Goal: Task Accomplishment & Management: Manage account settings

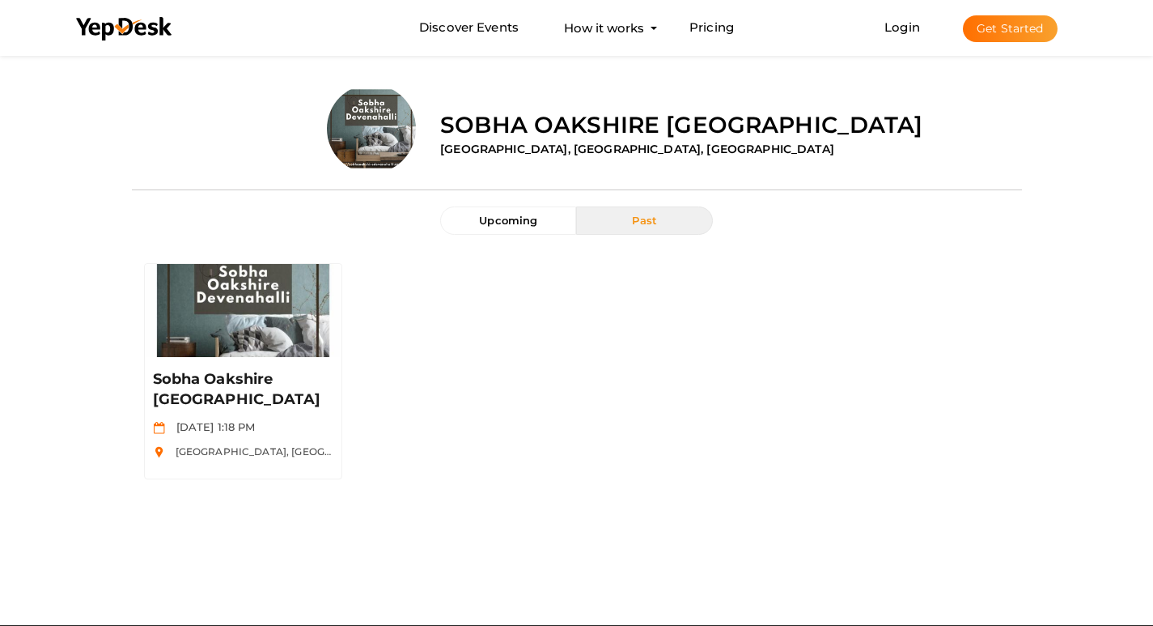
click at [1001, 30] on button "Get Started" at bounding box center [1010, 28] width 95 height 27
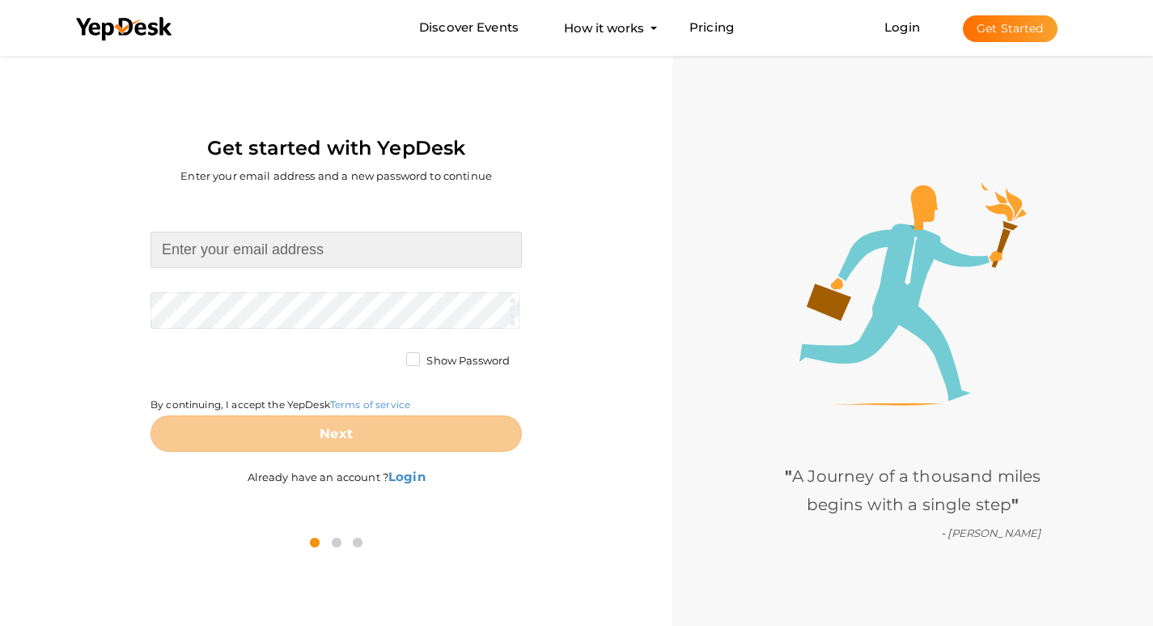
click at [233, 252] on input at bounding box center [336, 249] width 371 height 36
type input "avhadmahimmumbai@gmail.com"
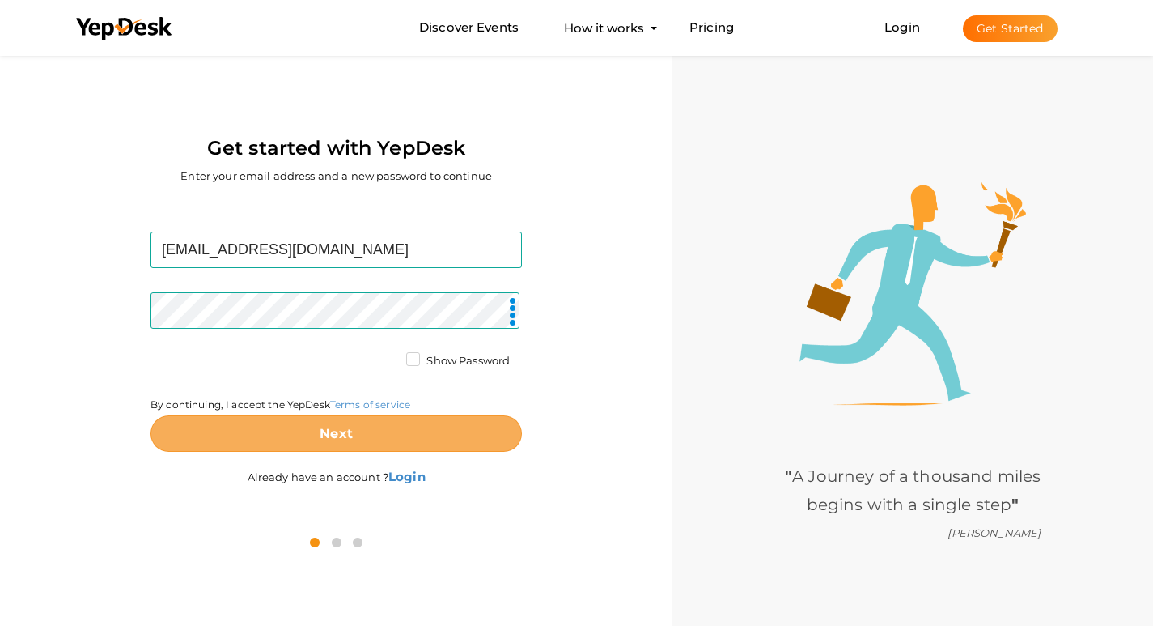
click at [352, 426] on b "Next" at bounding box center [336, 433] width 33 height 15
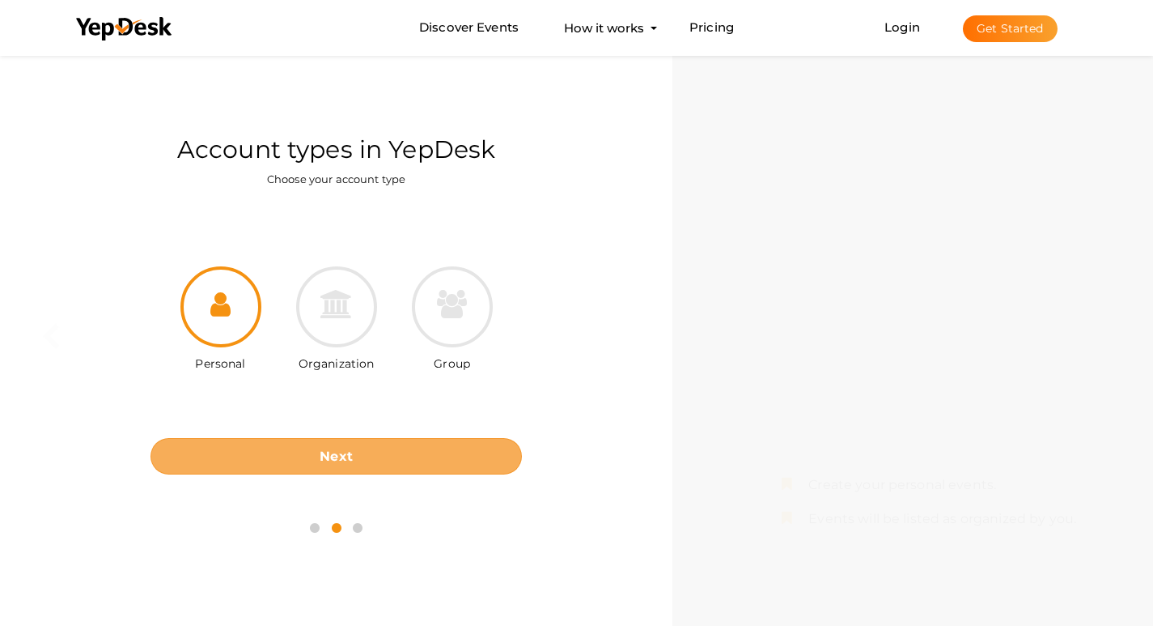
click at [367, 460] on button "Next" at bounding box center [336, 456] width 371 height 36
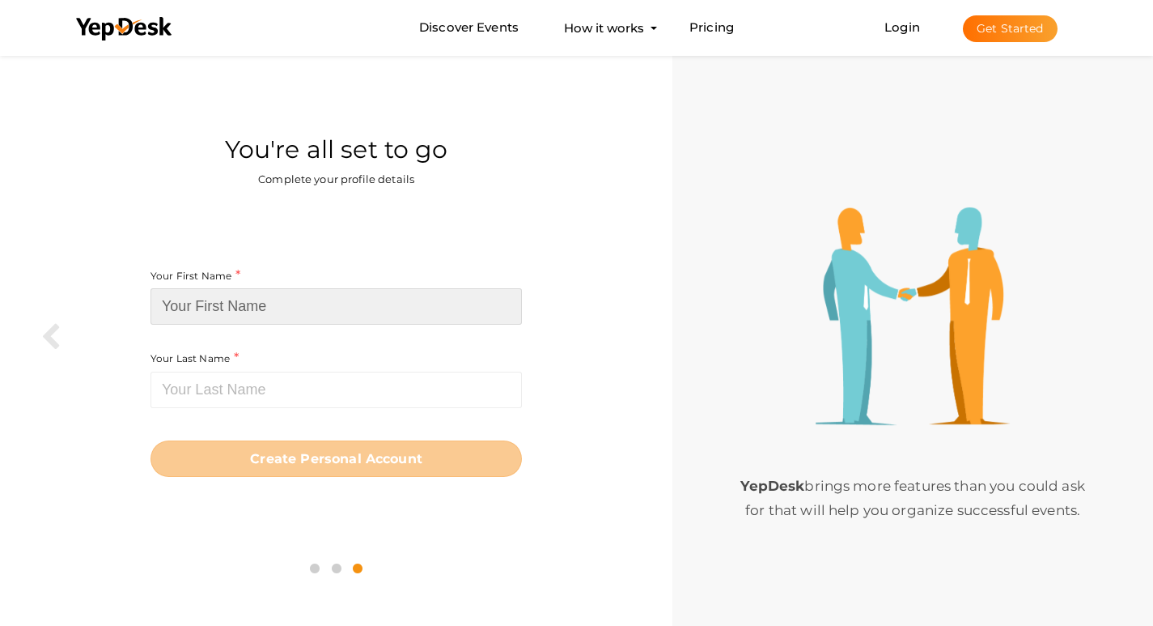
click at [291, 306] on input at bounding box center [336, 306] width 371 height 36
paste input "[PERSON_NAME]"
drag, startPoint x: 212, startPoint y: 303, endPoint x: 342, endPoint y: 303, distance: 130.3
click at [342, 303] on input "[PERSON_NAME]" at bounding box center [336, 306] width 371 height 36
type input "Avhad"
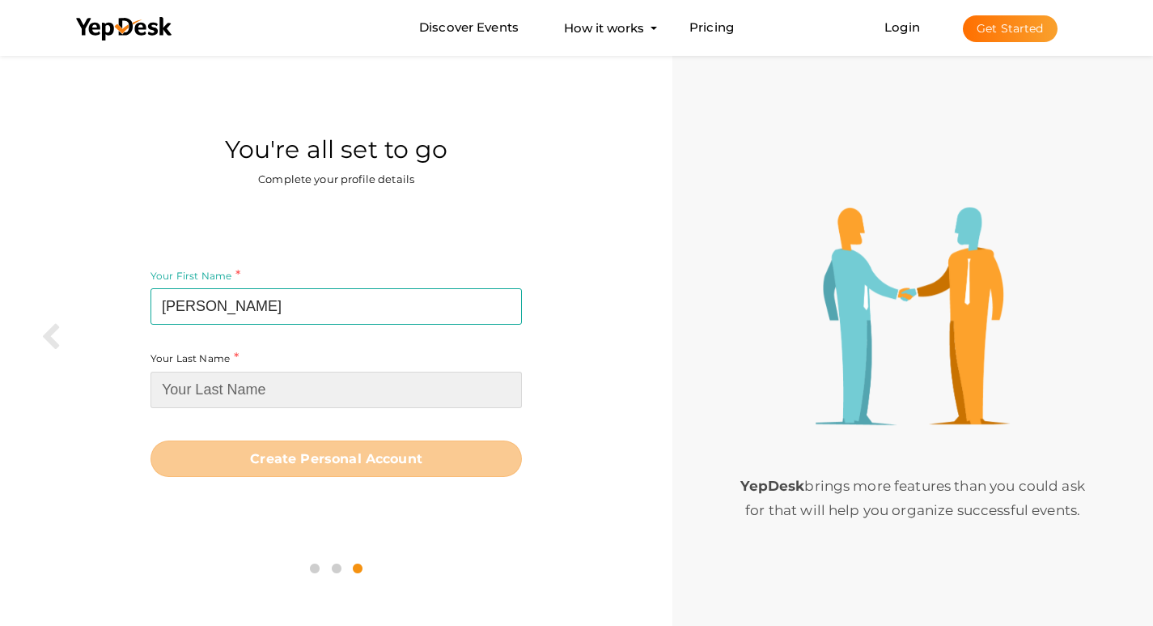
click at [272, 384] on input at bounding box center [336, 389] width 371 height 36
paste input "Mahim"
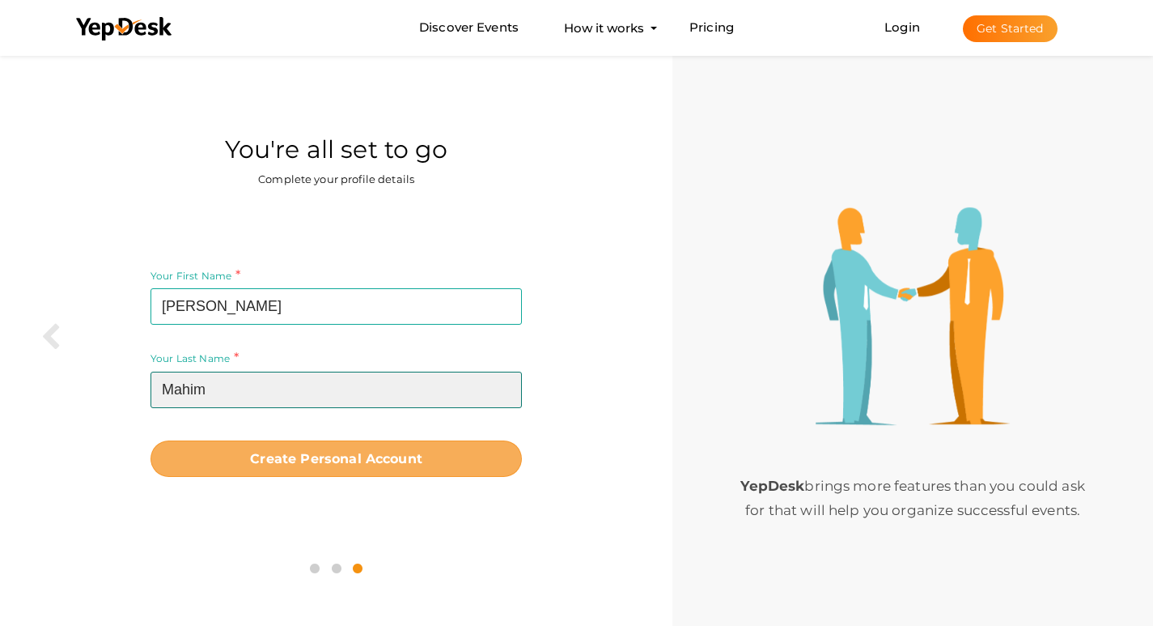
type input "Mahim"
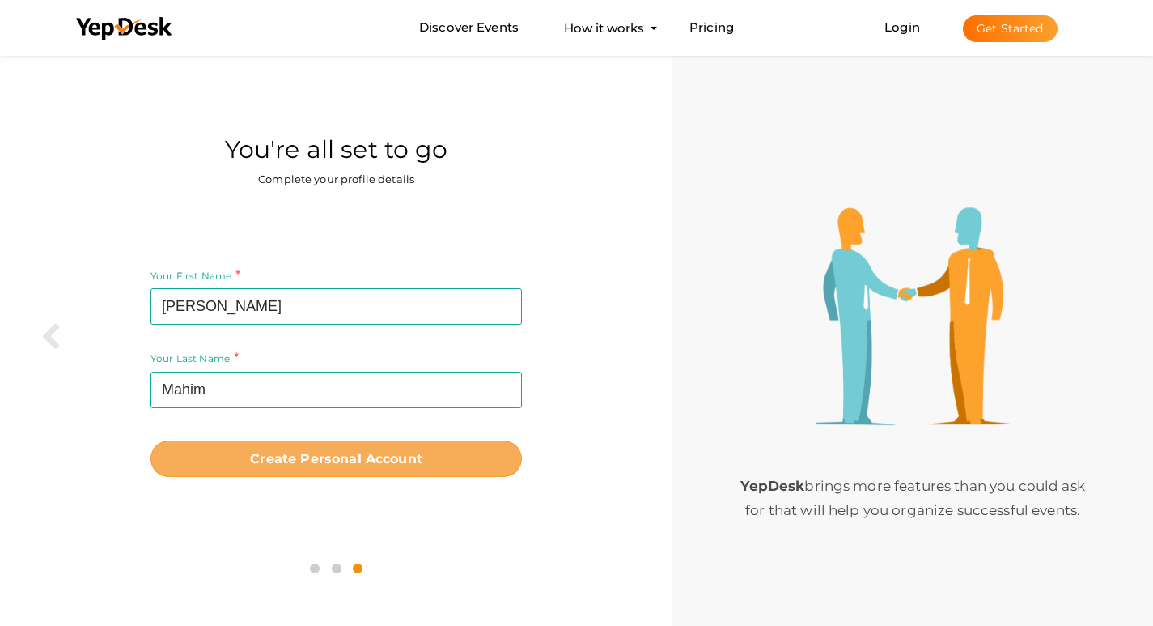
click at [293, 456] on b "Create Personal Account" at bounding box center [336, 458] width 172 height 15
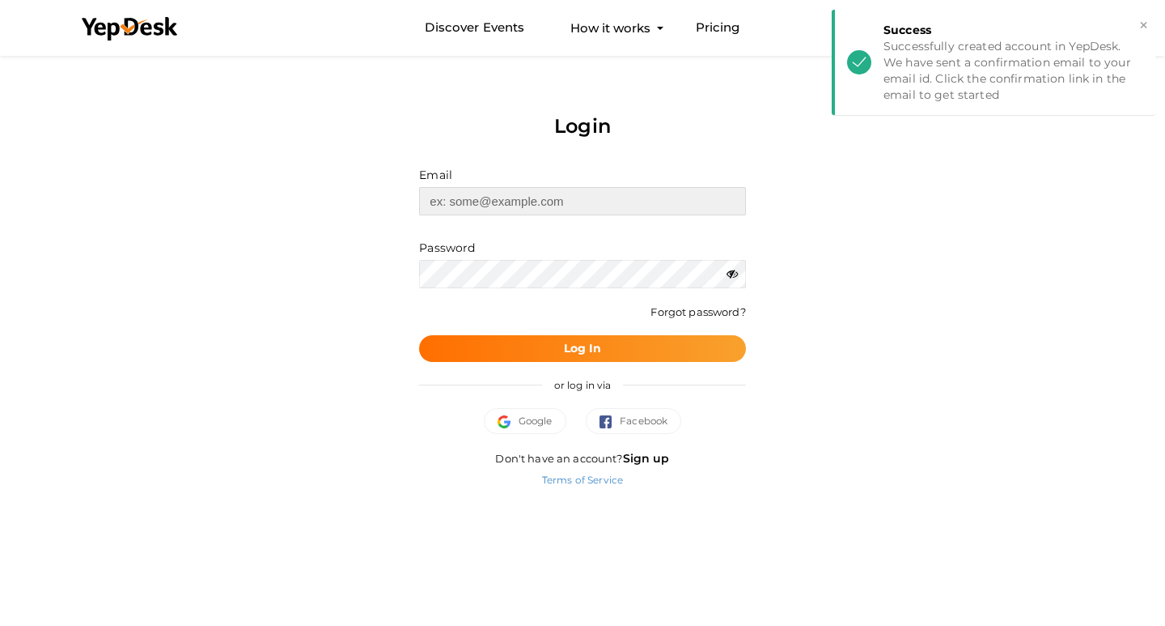
click at [585, 193] on input "text" at bounding box center [582, 201] width 326 height 28
type input "[EMAIL_ADDRESS][DOMAIN_NAME]"
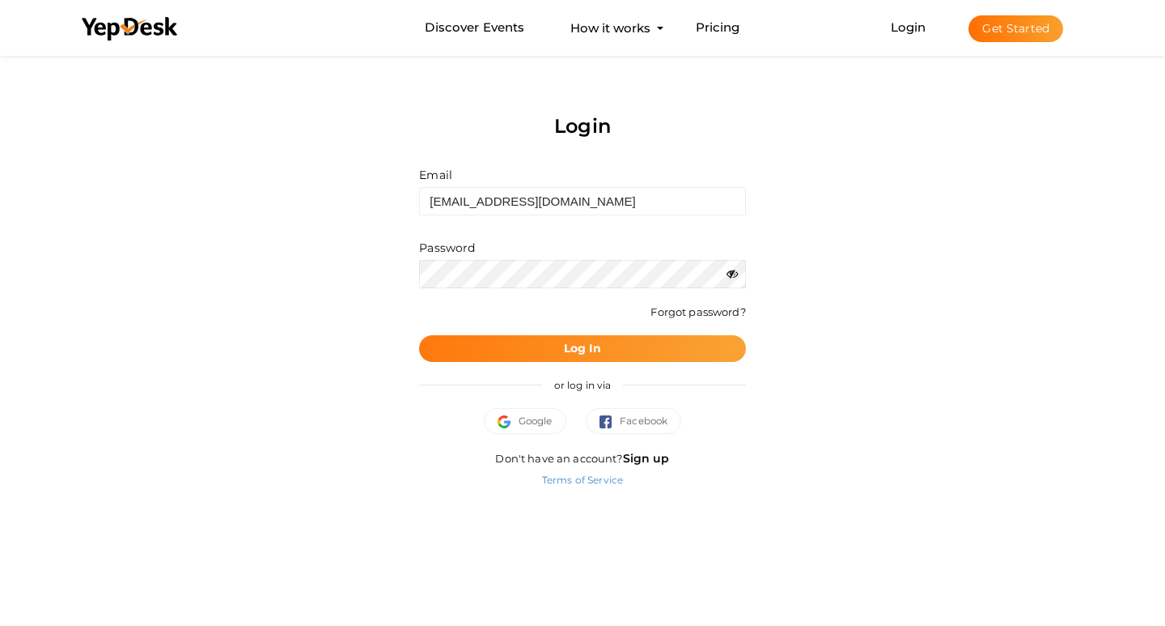
click at [590, 354] on b "Log In" at bounding box center [583, 348] width 38 height 15
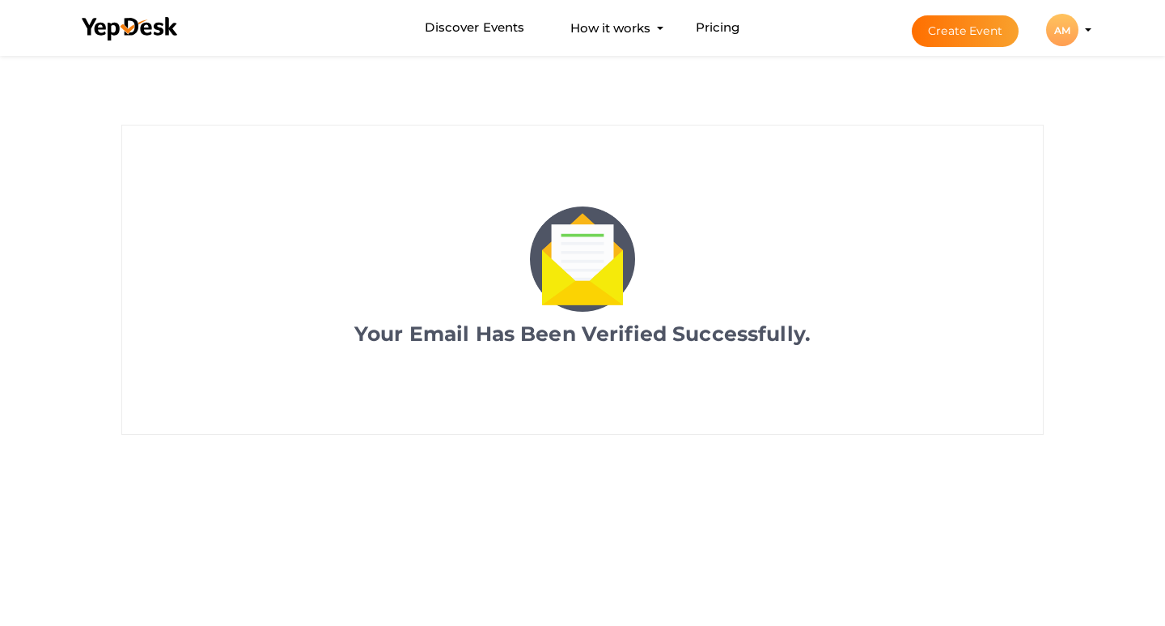
click at [1080, 32] on button "AM AM Avhad Mahim avhadmahimmumbai@gmail.com Personal Profile My Events Admin S…" at bounding box center [1063, 30] width 42 height 34
click at [1063, 31] on div "AM" at bounding box center [1062, 30] width 32 height 32
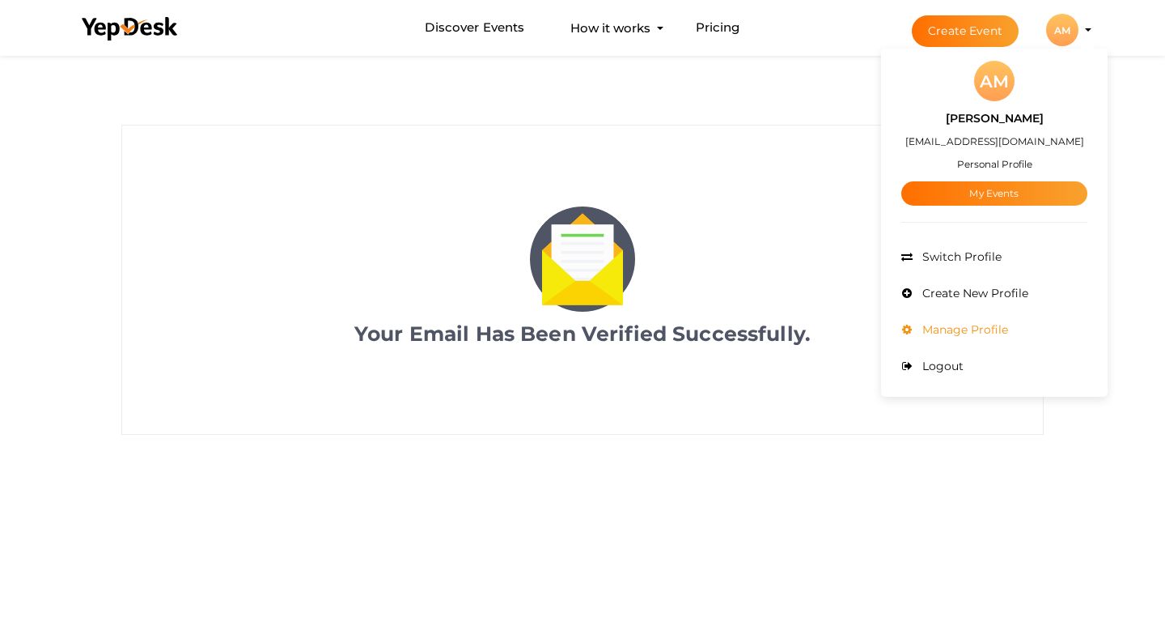
click at [1000, 331] on span "Manage Profile" at bounding box center [964, 329] width 90 height 15
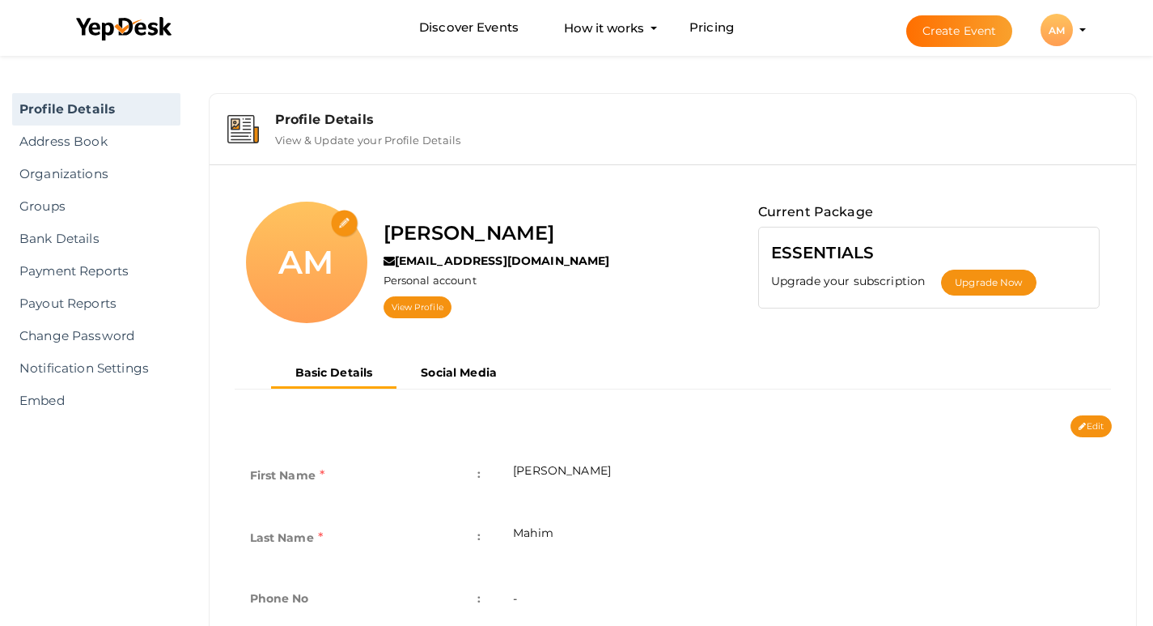
click at [347, 219] on input "file" at bounding box center [345, 224] width 28 height 28
type input "C:\fakepath\Avhad Mahim.jpeg"
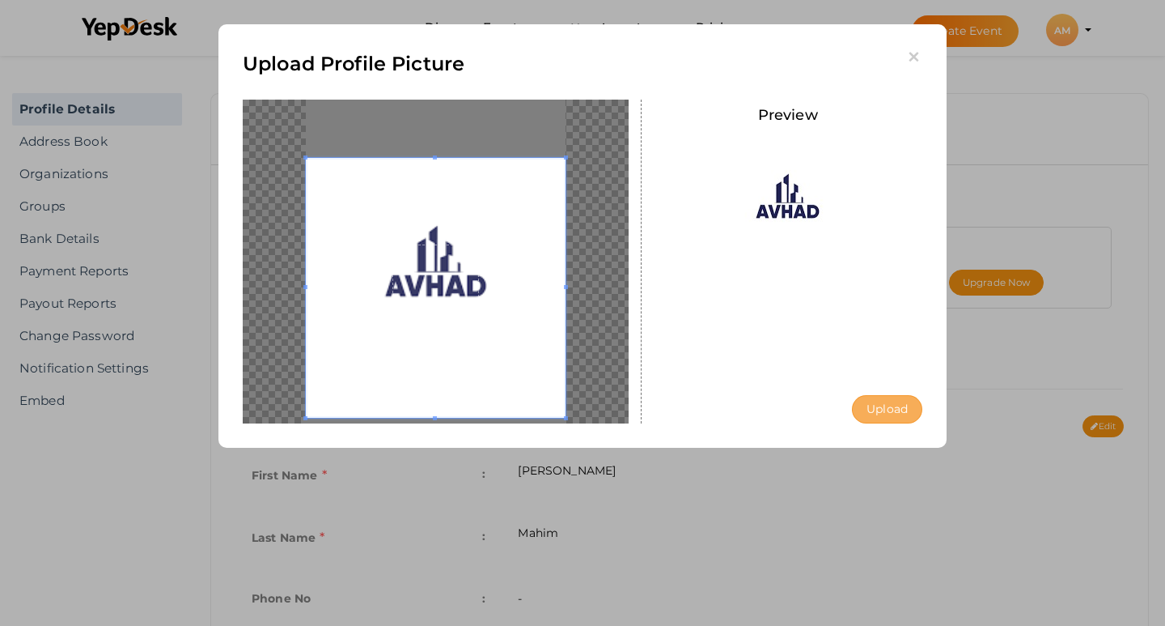
click at [915, 409] on button "Upload" at bounding box center [887, 409] width 70 height 28
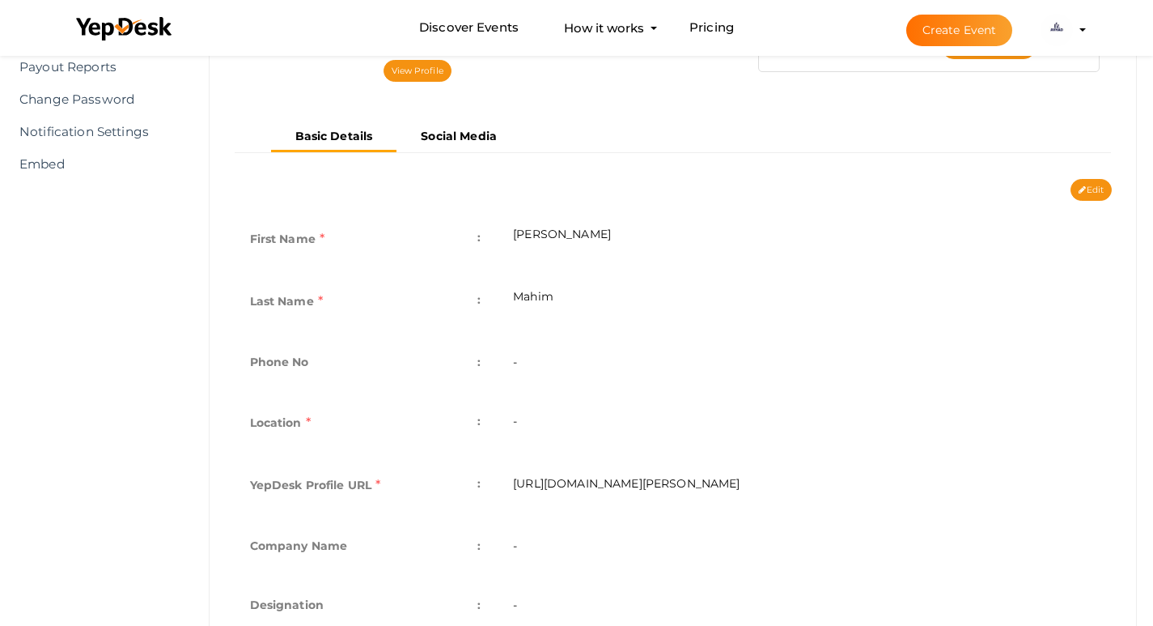
scroll to position [269, 0]
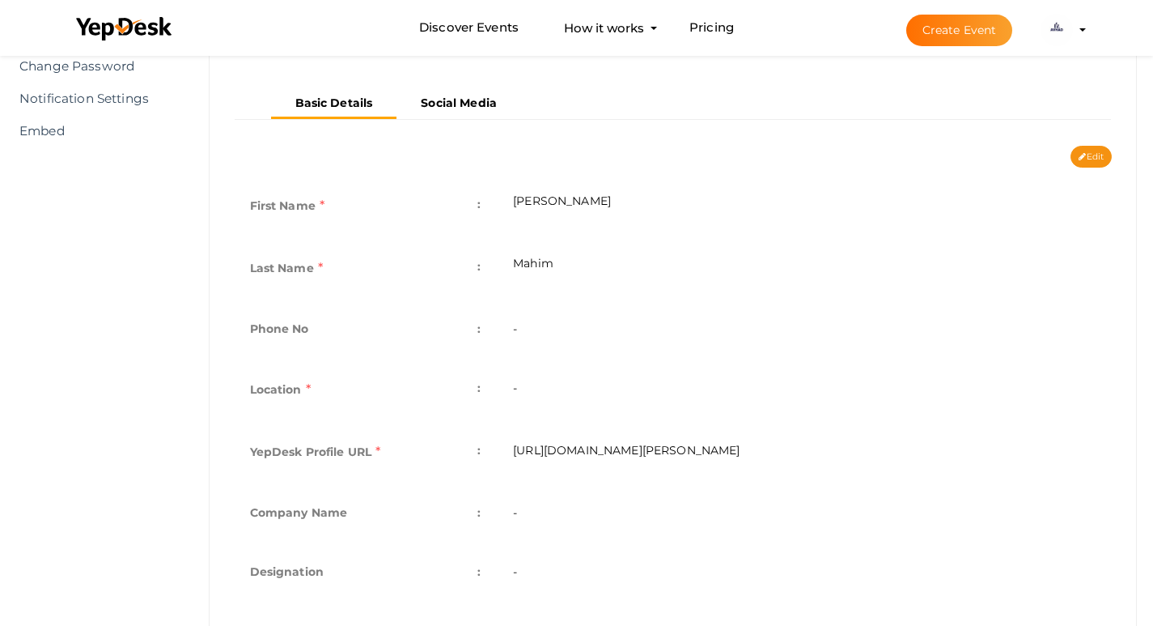
click at [571, 394] on td "-" at bounding box center [804, 391] width 615 height 62
click at [1087, 162] on button "Edit" at bounding box center [1091, 157] width 41 height 22
type input "Avhad"
type input "Mahim"
type input "avhad-mahim"
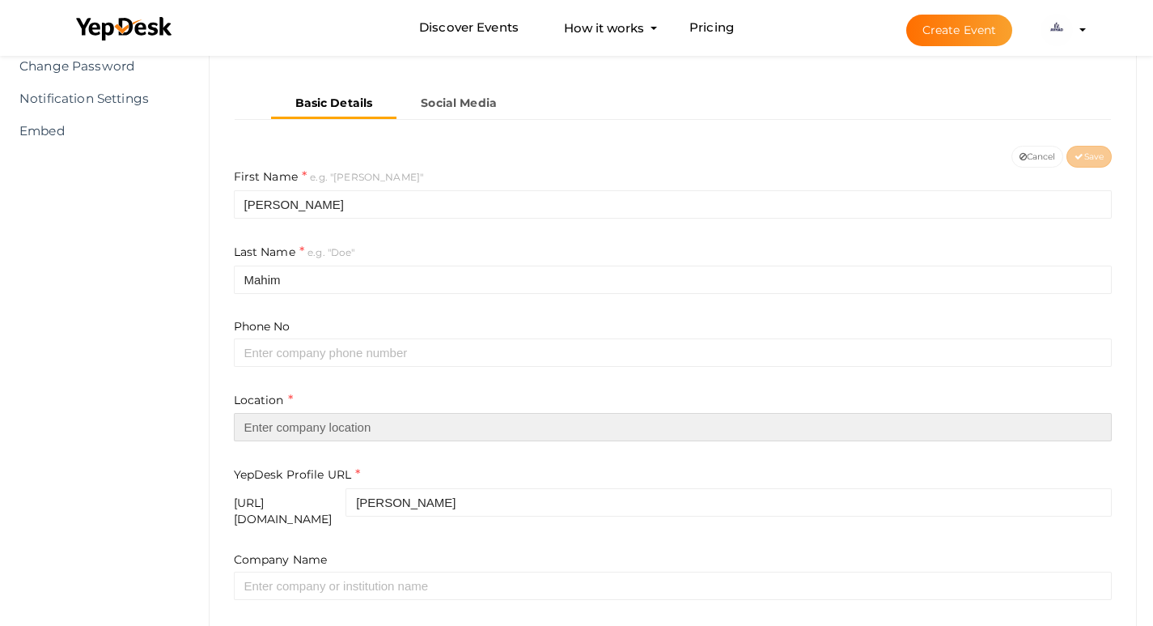
click at [392, 422] on input "text" at bounding box center [673, 427] width 879 height 28
paste input "Mahim, Mumbai"
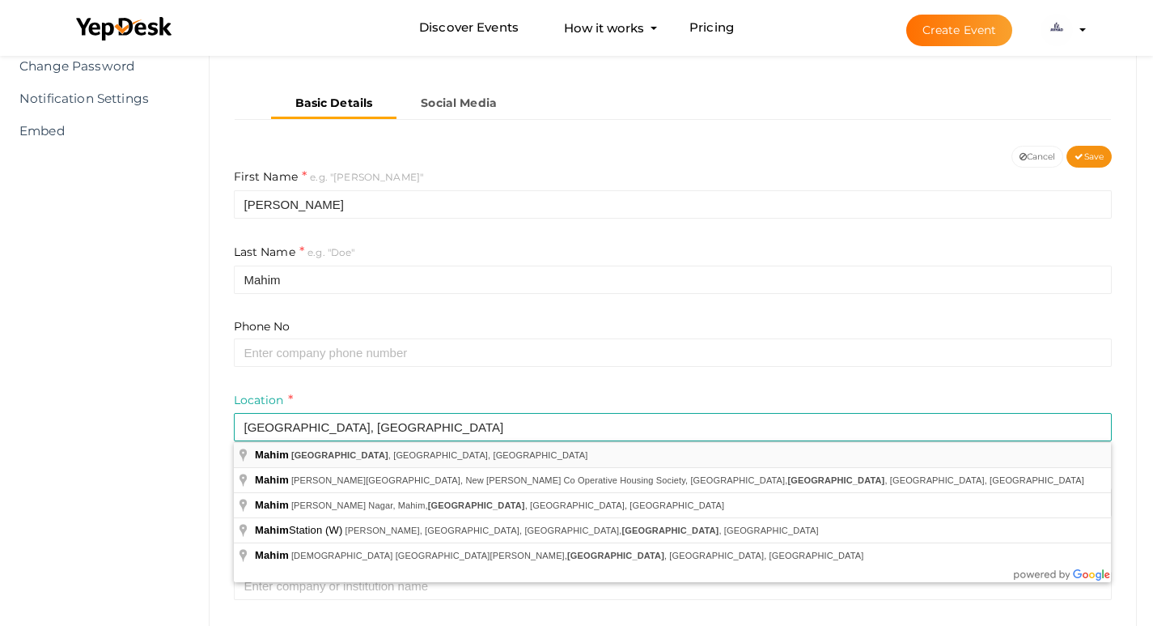
type input "[GEOGRAPHIC_DATA], [GEOGRAPHIC_DATA], [GEOGRAPHIC_DATA], [GEOGRAPHIC_DATA]"
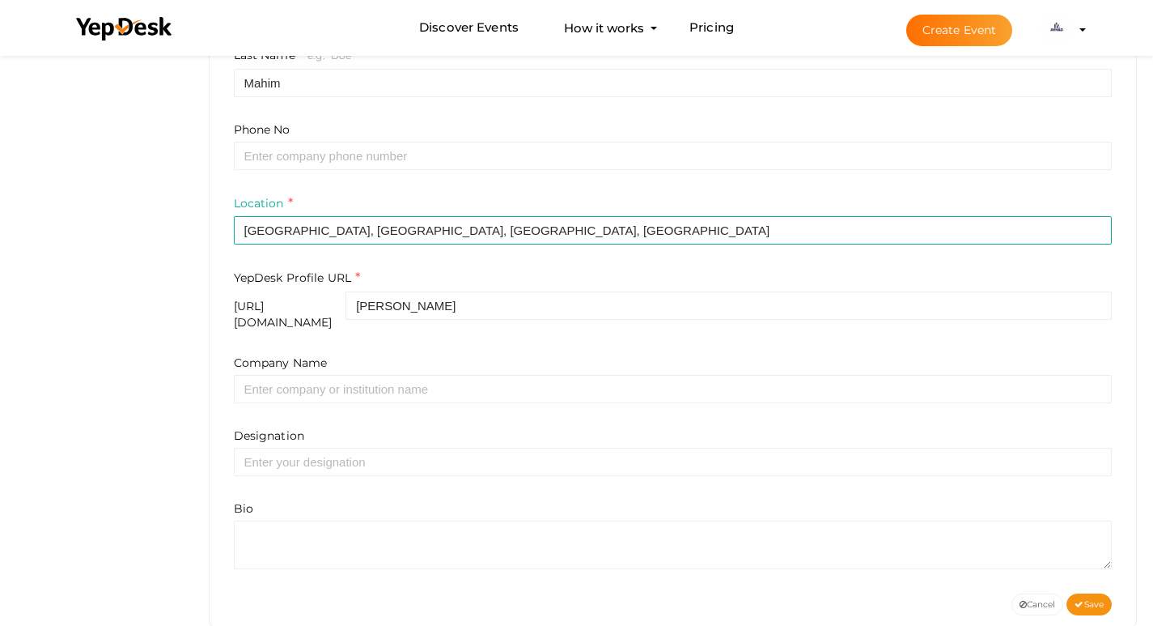
scroll to position [490, 0]
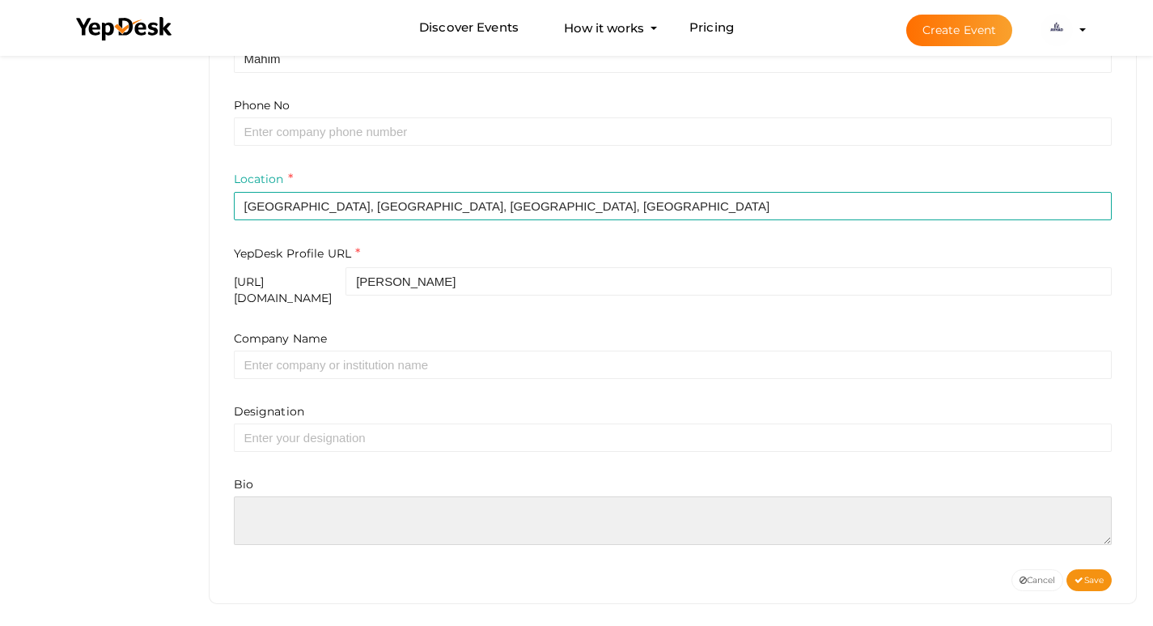
click at [354, 508] on textarea at bounding box center [673, 520] width 879 height 49
paste textarea "Though located in the center of Mumbai, Avhad Mahim Mumbai offers residents a c…"
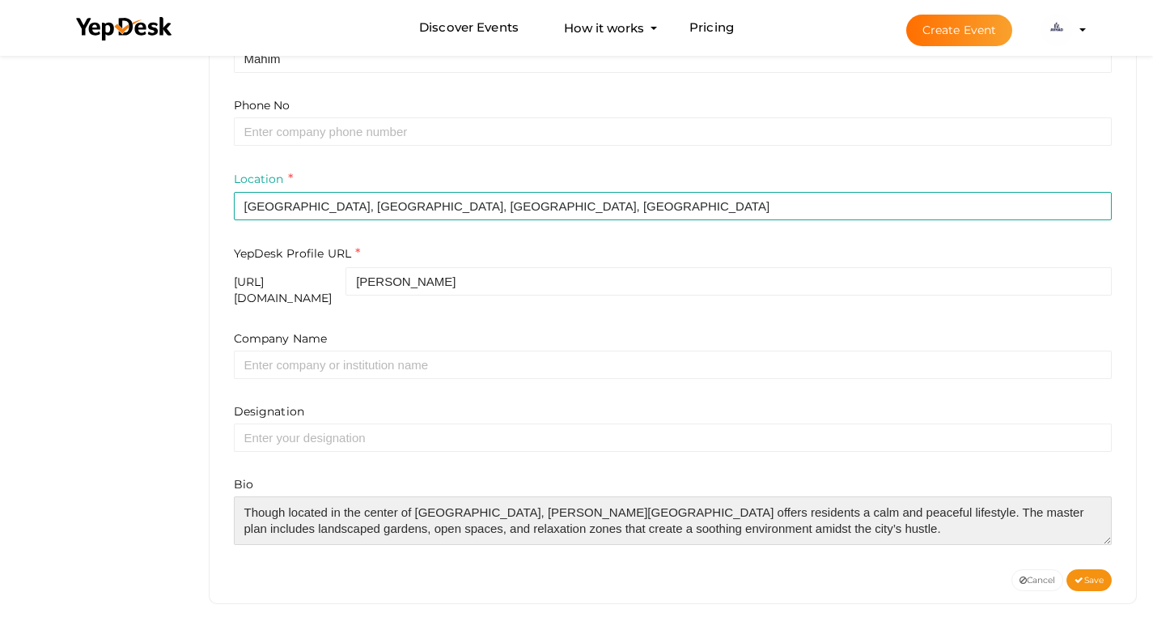
type textarea "Though located in the center of Mumbai, Avhad Mahim Mumbai offers residents a c…"
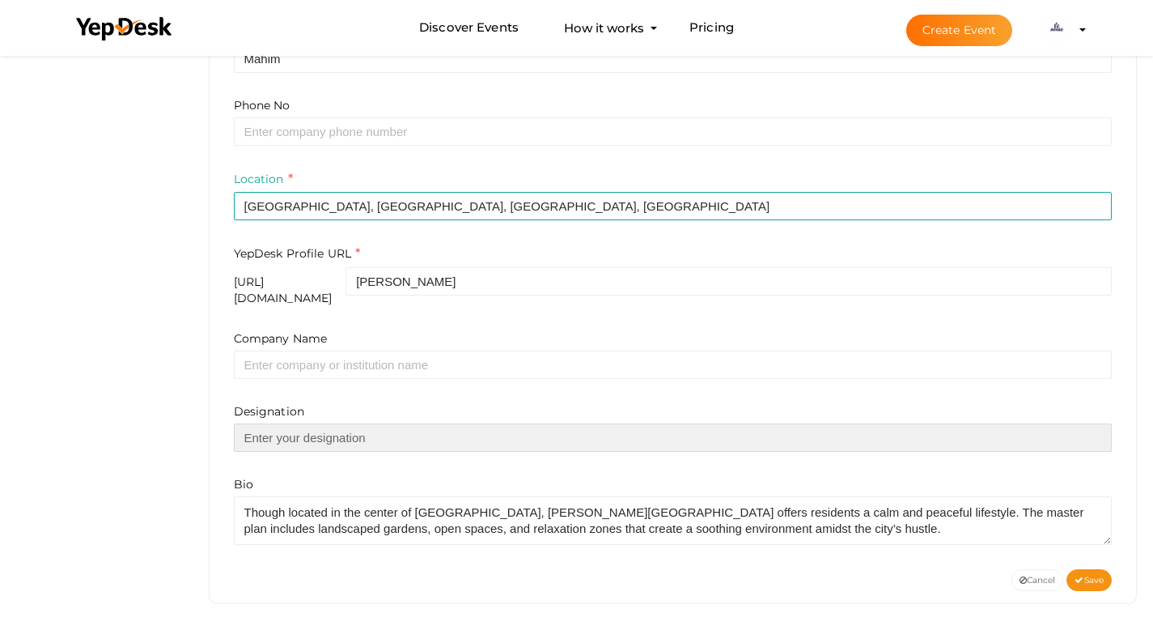
click at [311, 423] on input "text" at bounding box center [673, 437] width 879 height 28
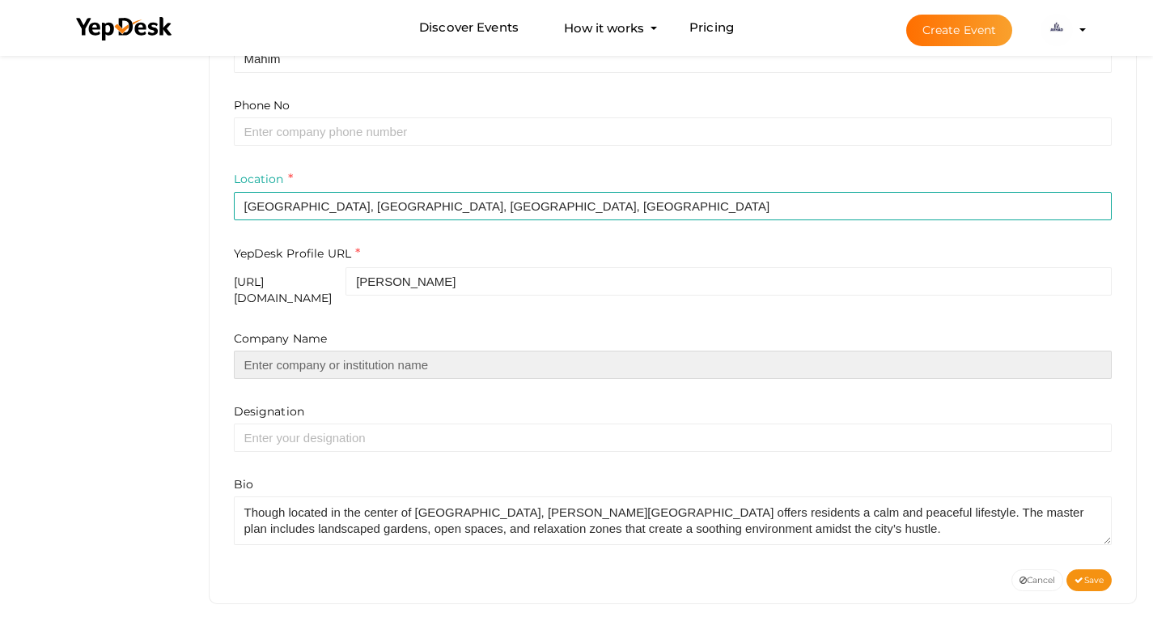
click at [390, 354] on input "text" at bounding box center [673, 364] width 879 height 28
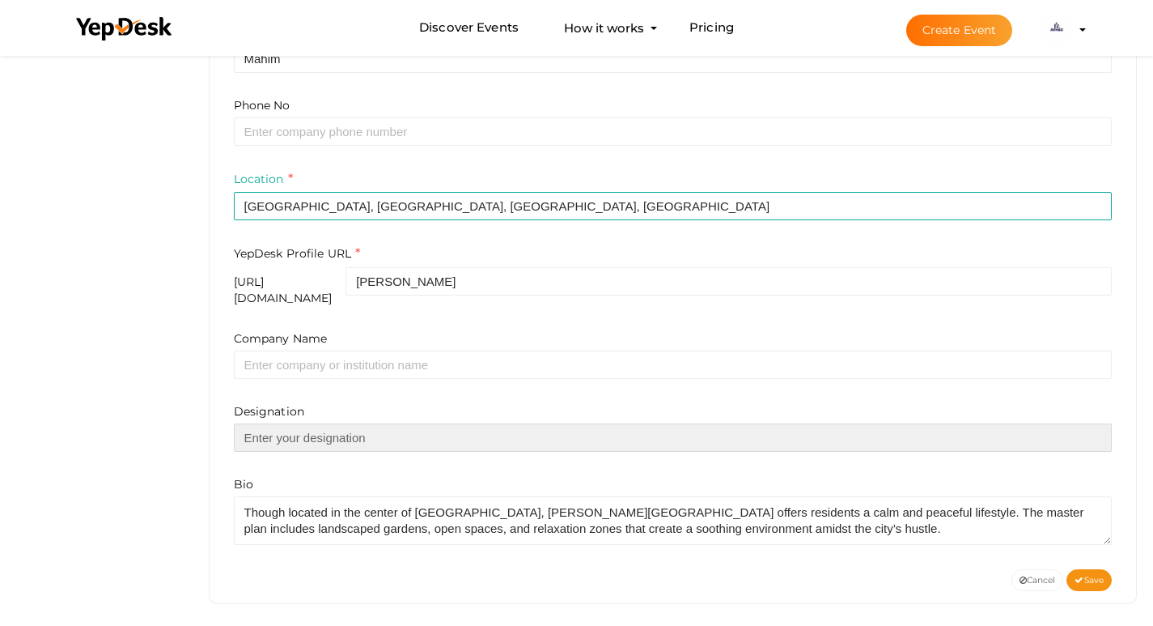
click at [371, 437] on input "text" at bounding box center [673, 437] width 879 height 28
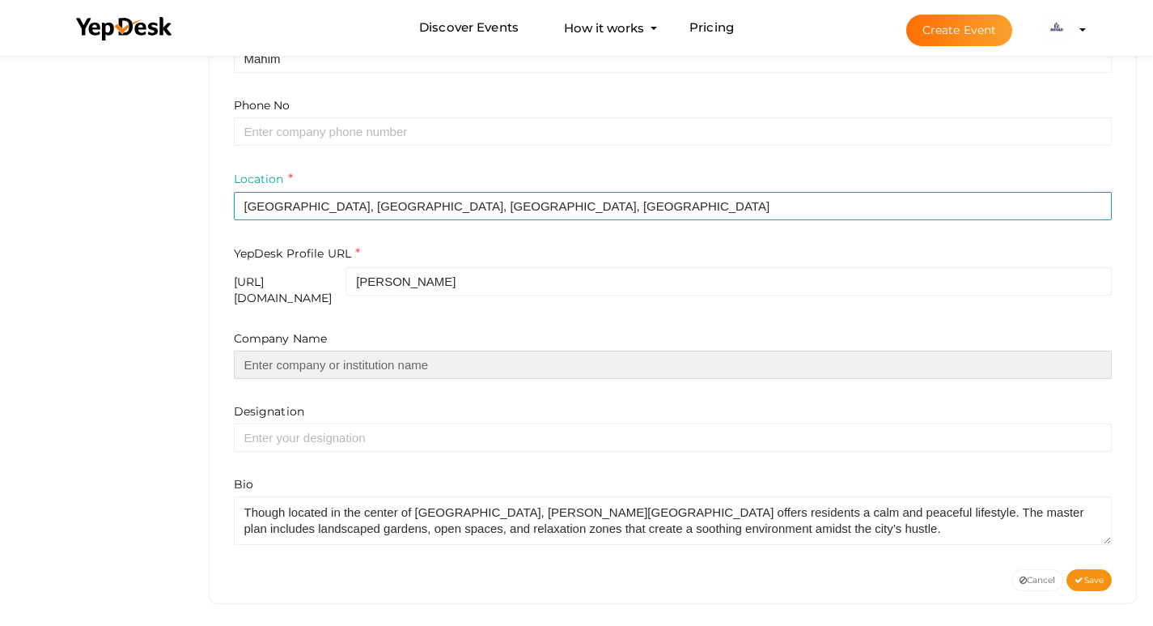
click at [349, 363] on input "text" at bounding box center [673, 364] width 879 height 28
paste input "Real Estate Developer"
type input "Real Estate Developer"
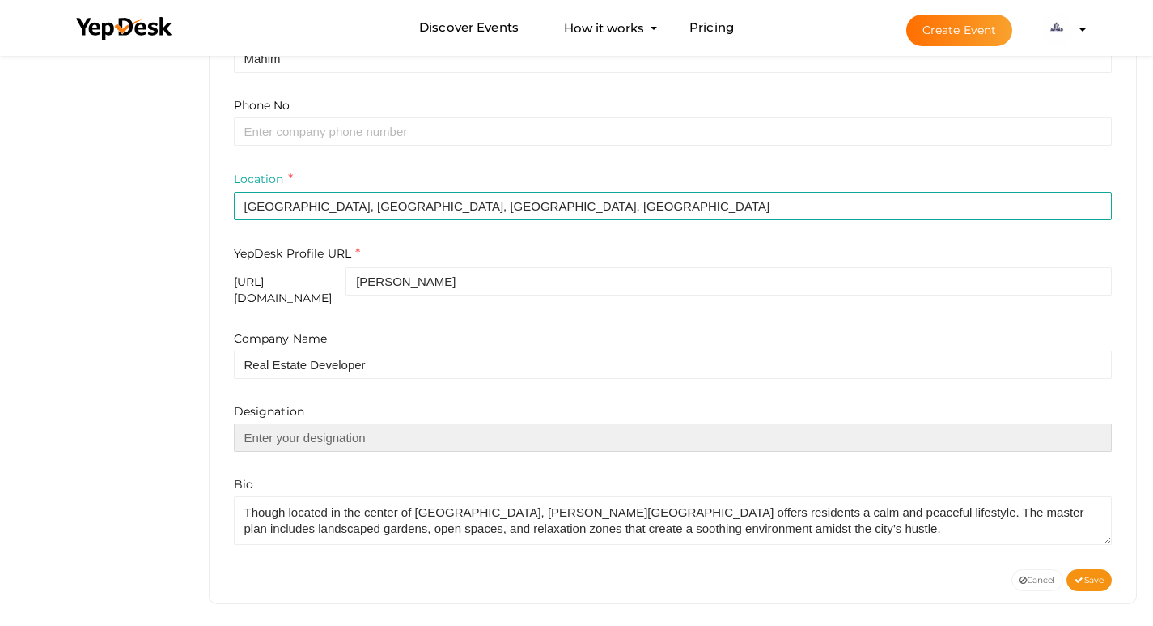
click at [334, 432] on input "text" at bounding box center [673, 437] width 879 height 28
paste input "Real Estate Developer"
type input "Real Estate Developer"
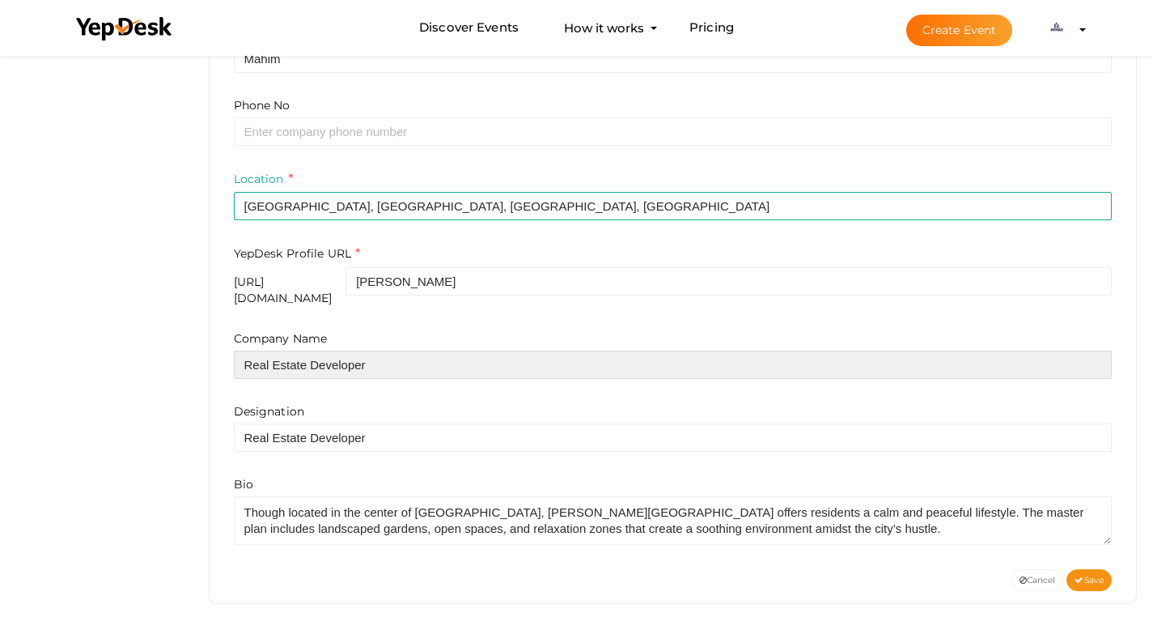
drag, startPoint x: 374, startPoint y: 350, endPoint x: 190, endPoint y: 346, distance: 183.7
click at [303, 362] on input "Real Estate Developer" at bounding box center [673, 364] width 879 height 28
click at [312, 358] on input "Real Estate Developer" at bounding box center [673, 364] width 879 height 28
drag, startPoint x: 312, startPoint y: 355, endPoint x: 390, endPoint y: 353, distance: 77.7
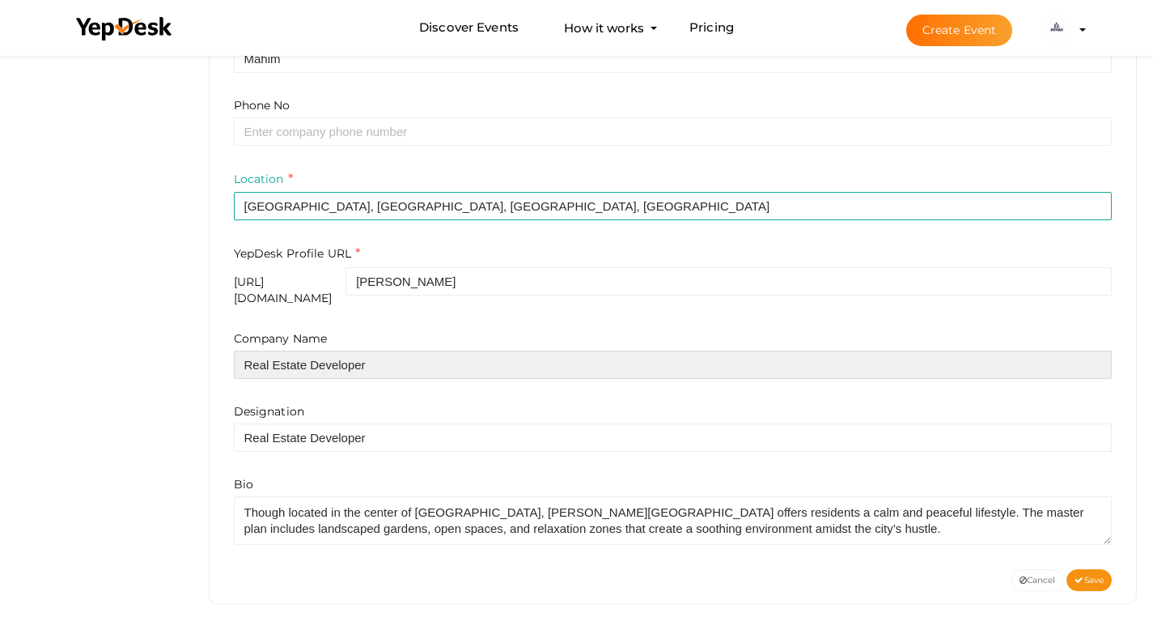
click at [390, 353] on input "Real Estate Developer" at bounding box center [673, 364] width 879 height 28
type input "Real Estate"
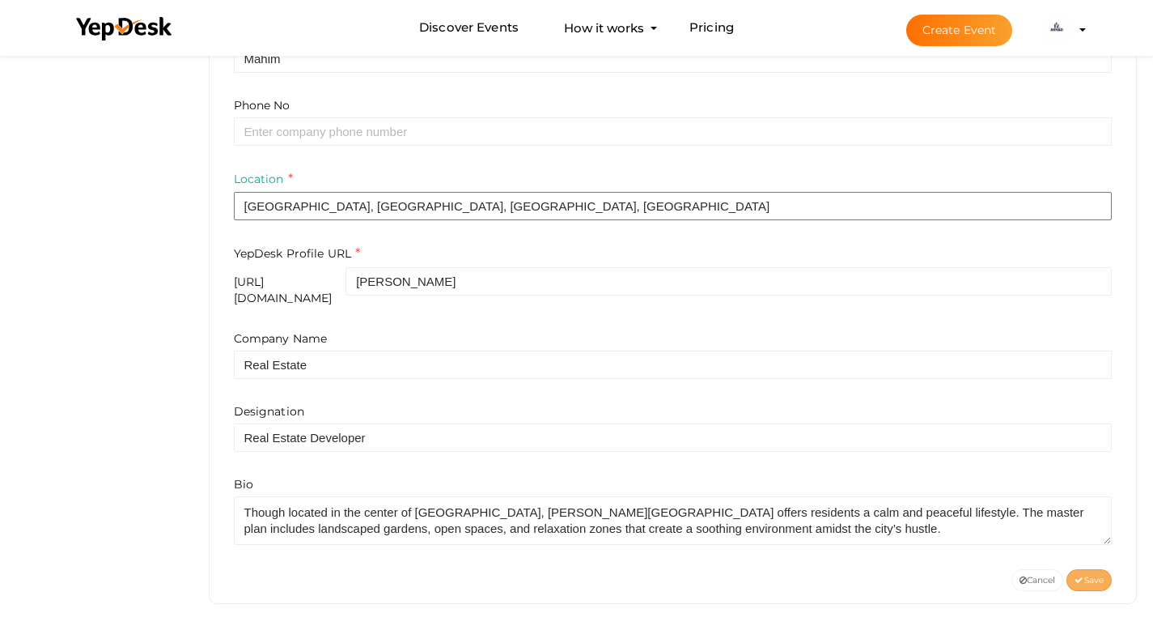
click at [1097, 575] on span "Save" at bounding box center [1089, 580] width 29 height 11
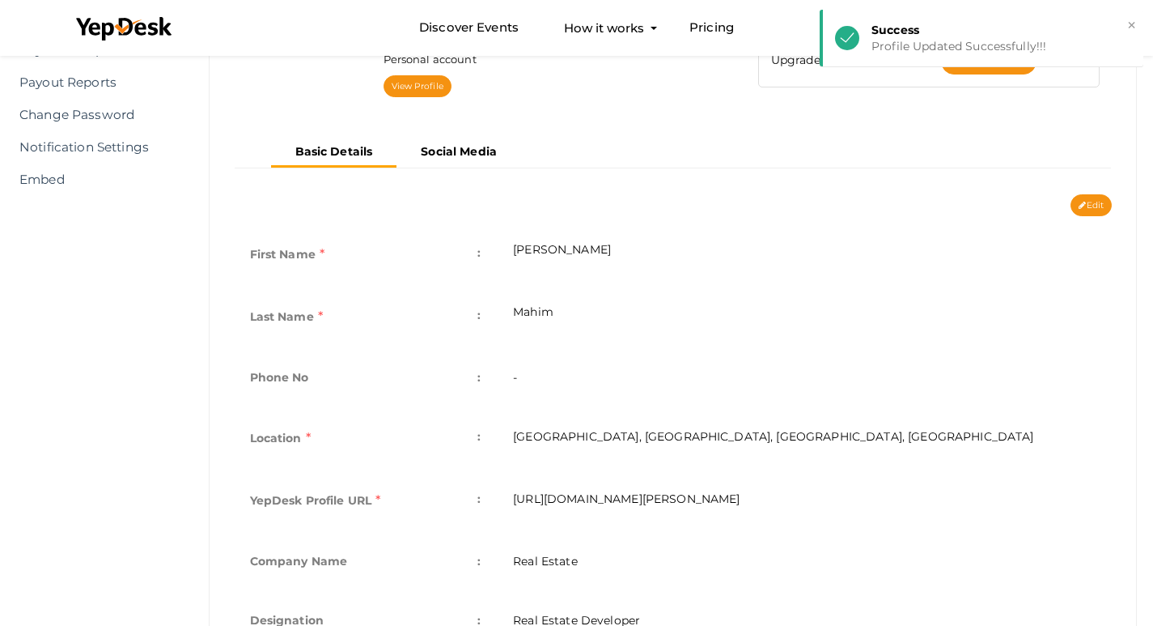
scroll to position [0, 0]
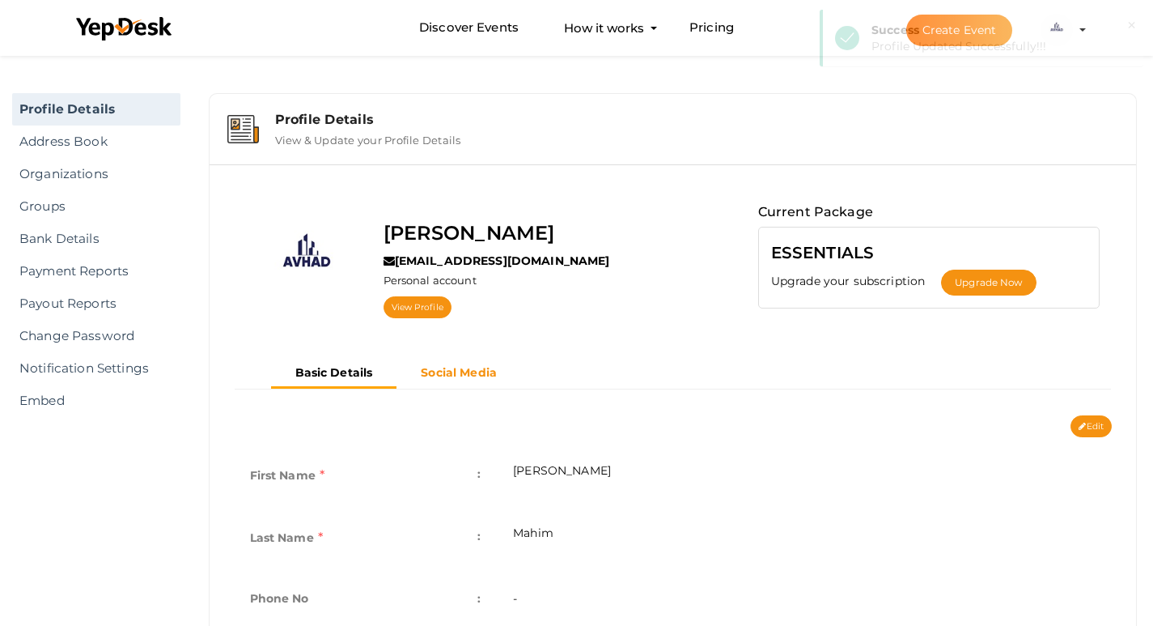
click at [478, 378] on b "Social Media" at bounding box center [459, 372] width 76 height 15
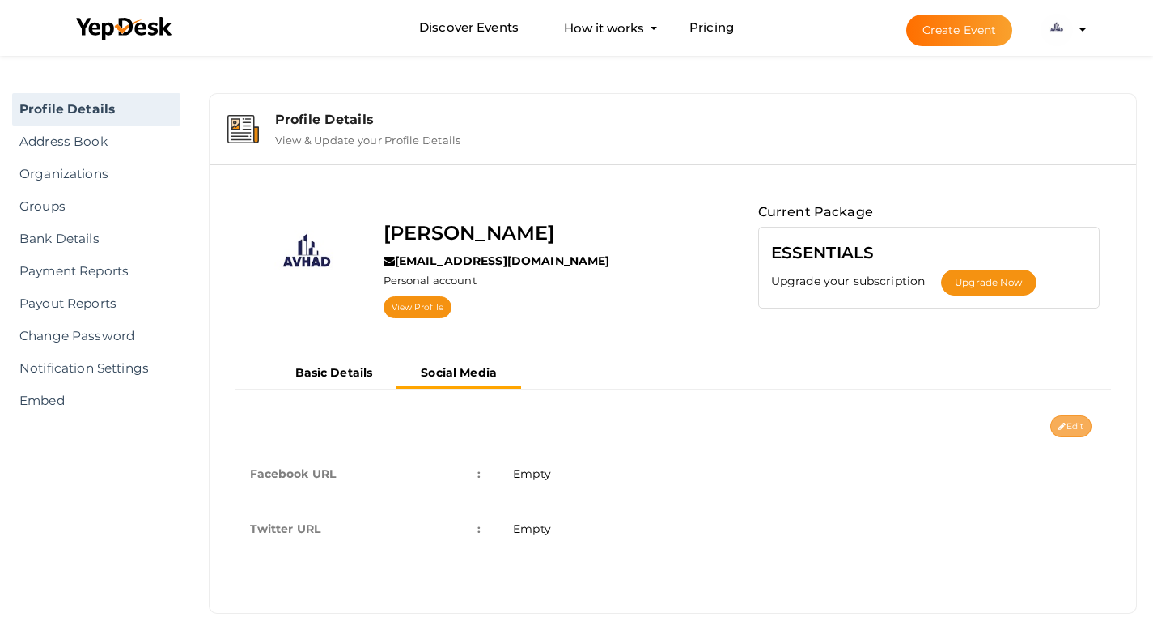
click at [1063, 431] on button "Edit" at bounding box center [1070, 426] width 41 height 22
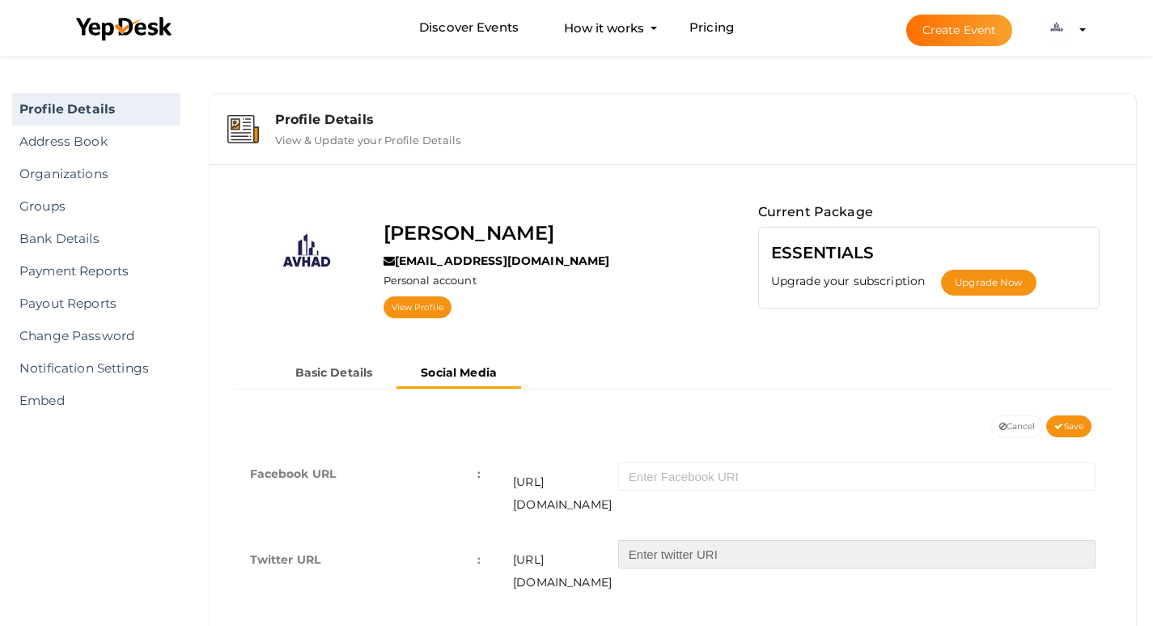
click at [723, 540] on input "text" at bounding box center [856, 554] width 477 height 28
paste input "avhadmahim"
type input "avhadmahim"
click at [1077, 625] on span "Save" at bounding box center [1073, 636] width 29 height 11
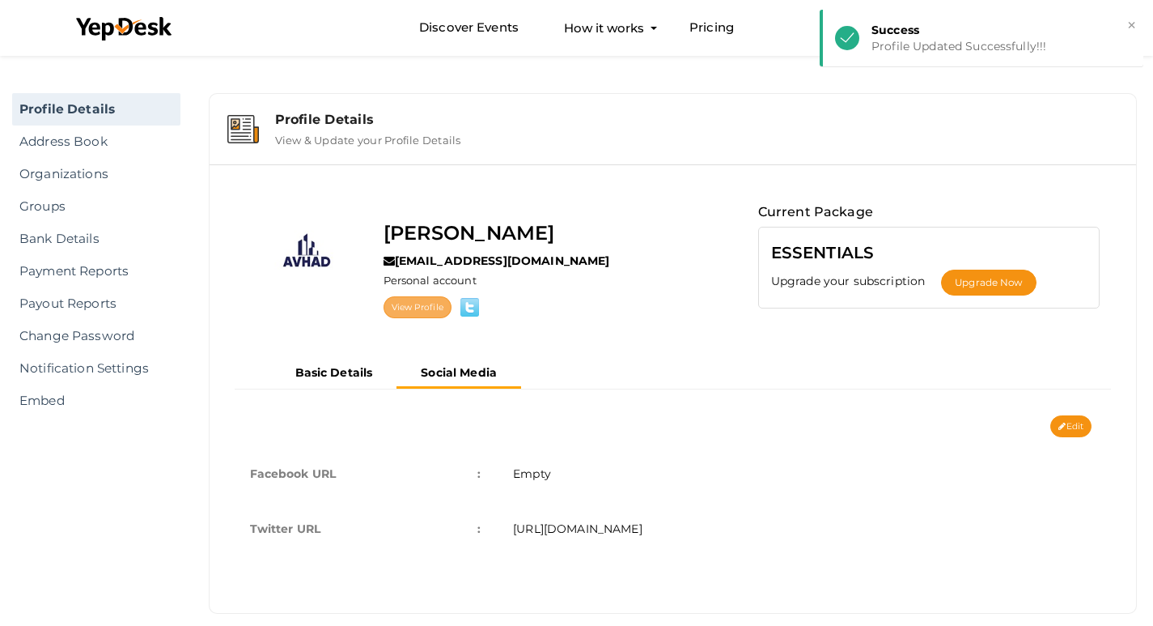
click at [430, 312] on link "View Profile" at bounding box center [418, 307] width 68 height 22
